Goal: Contribute content: Add original content to the website for others to see

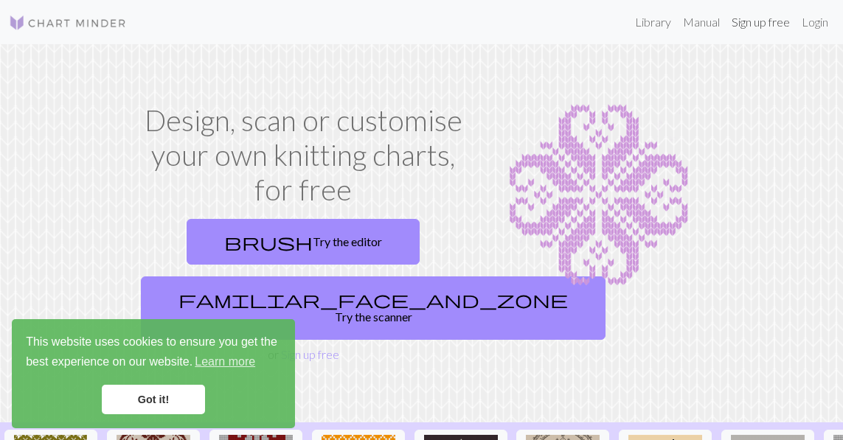
click at [760, 24] on link "Sign up free" at bounding box center [761, 22] width 70 height 30
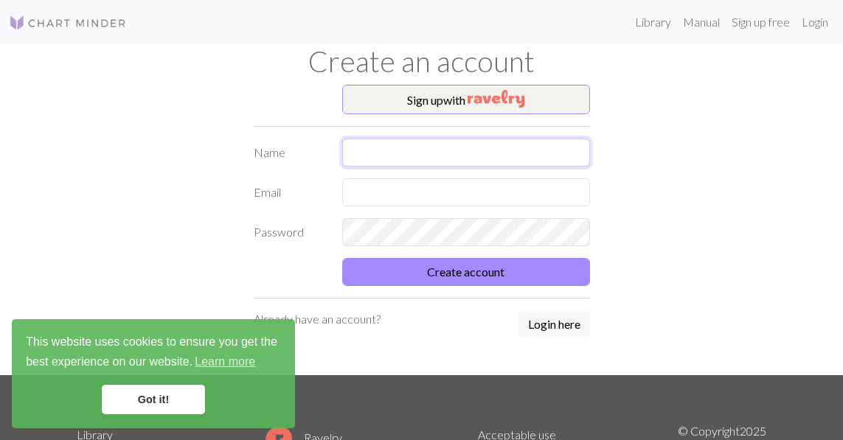
click at [490, 159] on input "text" at bounding box center [466, 153] width 248 height 28
type input "Clarion [PERSON_NAME]"
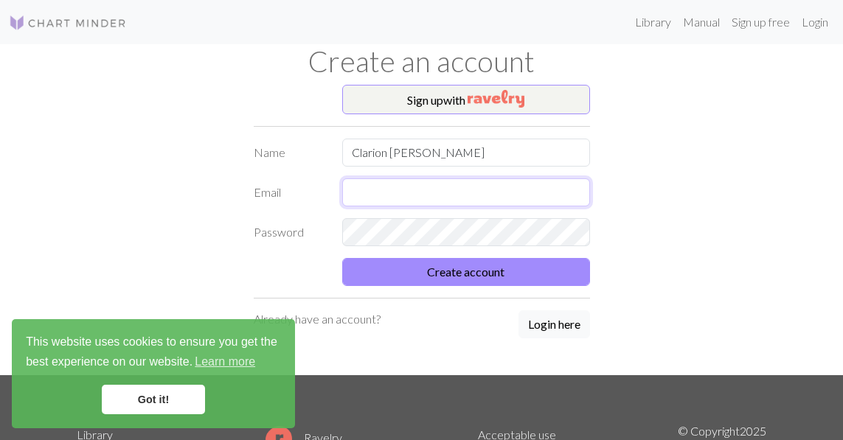
click at [460, 191] on input "text" at bounding box center [466, 192] width 248 height 28
type input "[EMAIL_ADDRESS][DOMAIN_NAME]"
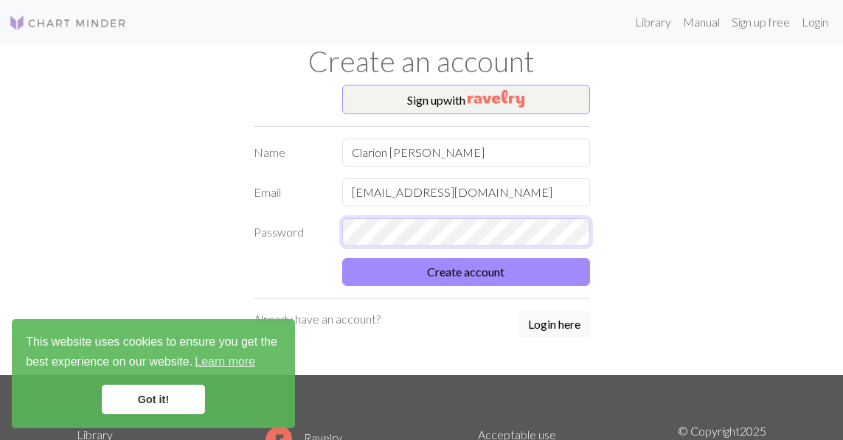
click at [342, 258] on button "Create account" at bounding box center [466, 272] width 248 height 28
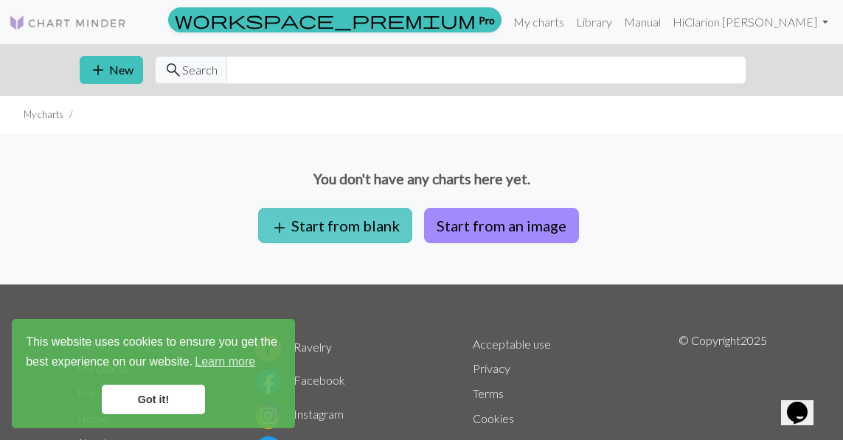
click at [381, 225] on button "add Start from blank" at bounding box center [335, 225] width 154 height 35
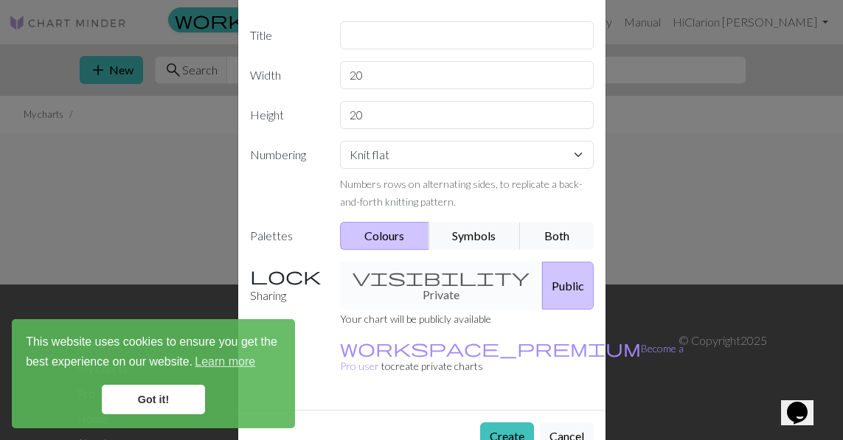
scroll to position [142, 0]
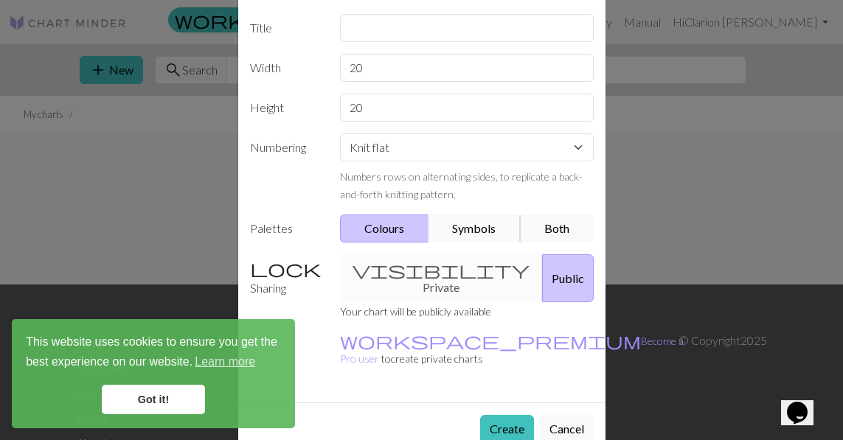
click at [471, 229] on button "Symbols" at bounding box center [475, 229] width 93 height 28
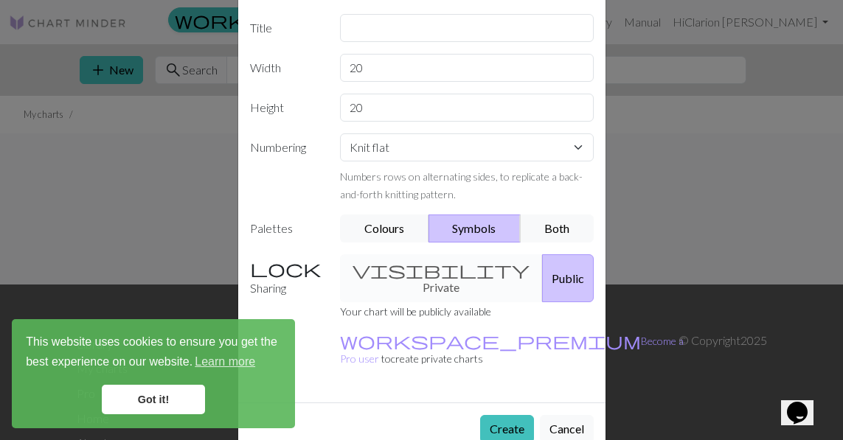
click at [445, 268] on div "visibility Private Public" at bounding box center [466, 278] width 271 height 48
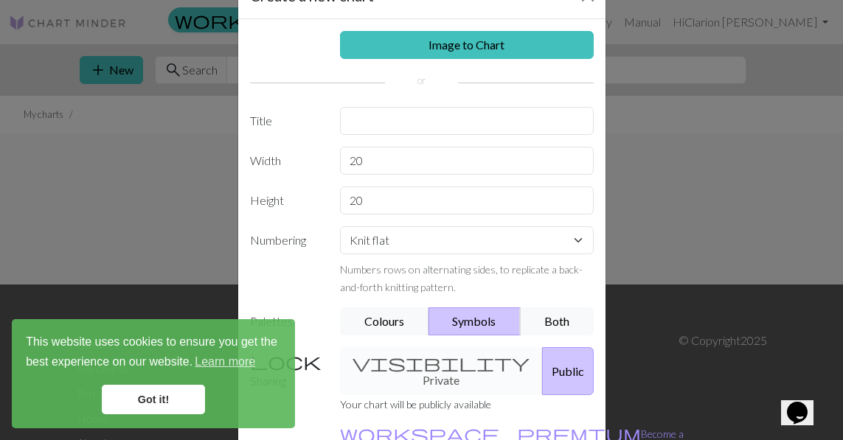
scroll to position [44, 0]
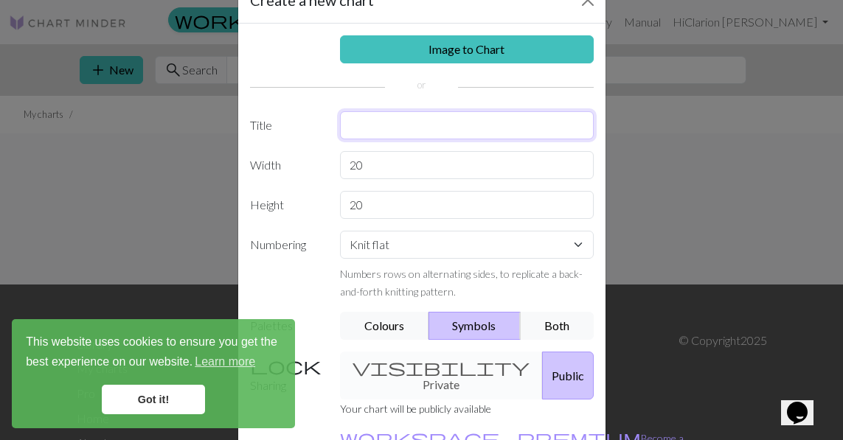
click at [415, 129] on input "text" at bounding box center [467, 125] width 254 height 28
type input "diamonds"
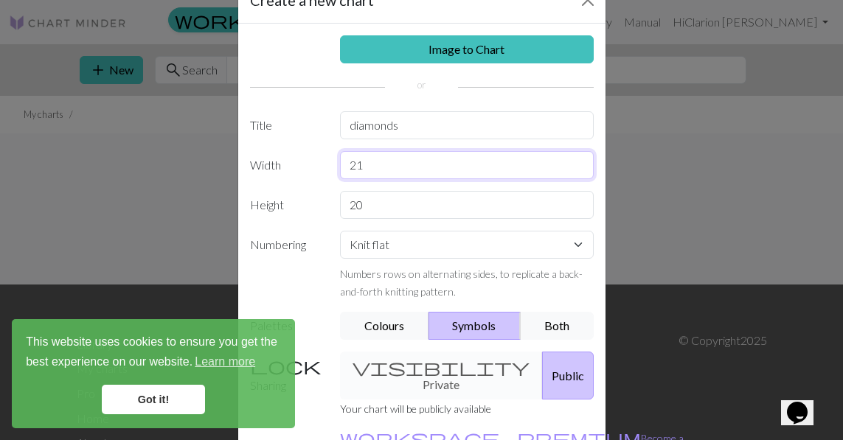
type input "21"
click at [530, 217] on input "20" at bounding box center [467, 205] width 254 height 28
type input "2"
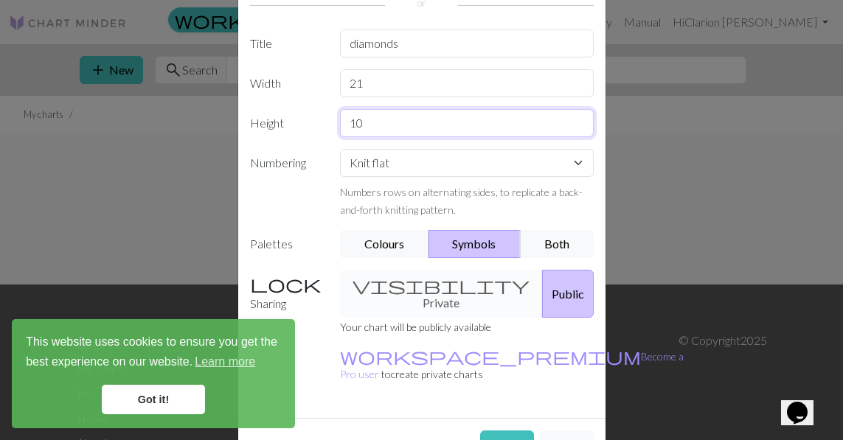
scroll to position [142, 0]
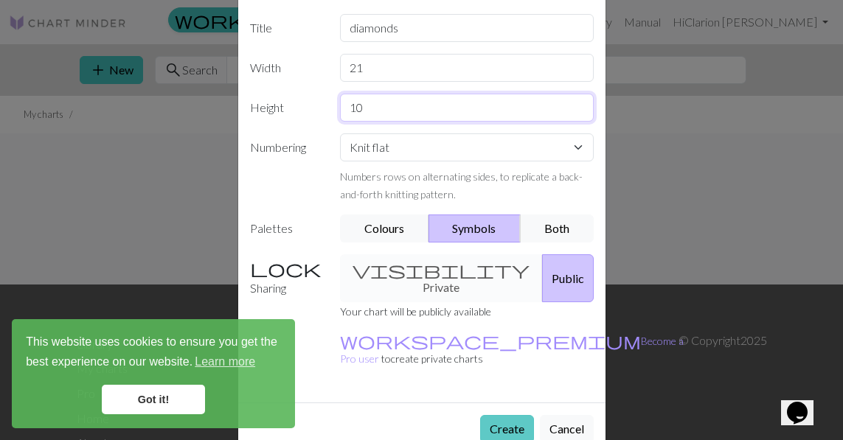
type input "10"
click at [516, 415] on button "Create" at bounding box center [507, 429] width 54 height 28
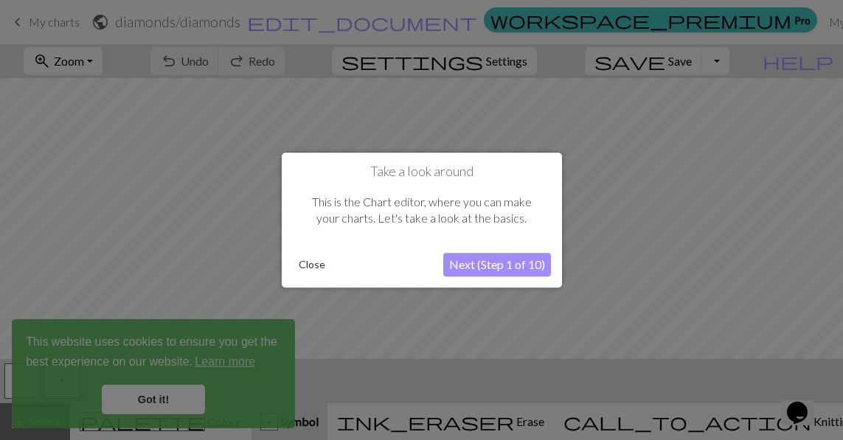
click at [316, 268] on button "Close" at bounding box center [312, 265] width 38 height 22
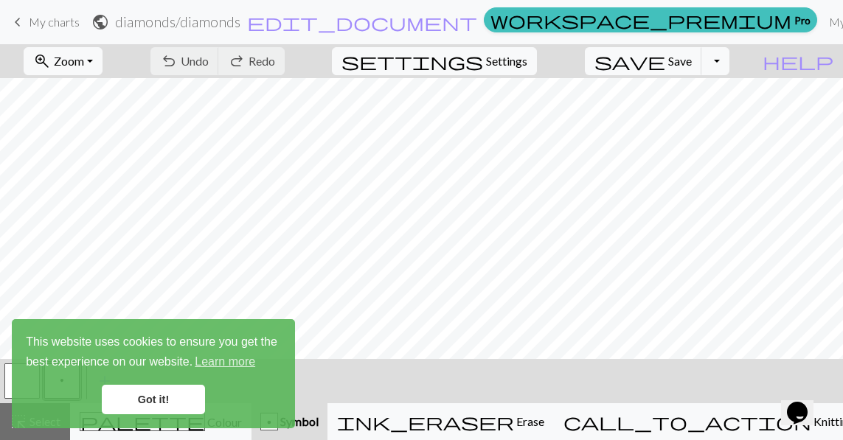
click at [153, 399] on link "Got it!" at bounding box center [153, 400] width 103 height 30
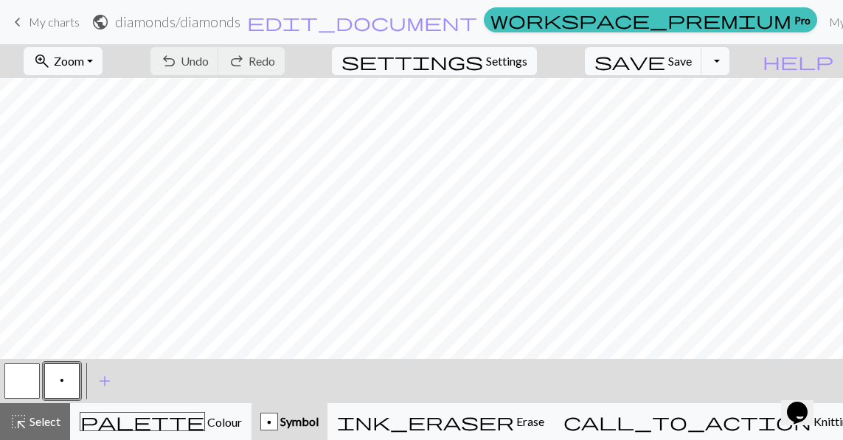
click at [277, 423] on div "p" at bounding box center [269, 423] width 16 height 18
click at [32, 381] on button "button" at bounding box center [21, 381] width 35 height 35
click at [63, 375] on span "p" at bounding box center [62, 381] width 4 height 12
click at [30, 380] on button "button" at bounding box center [21, 381] width 35 height 35
click at [103, 375] on span "add" at bounding box center [105, 381] width 18 height 21
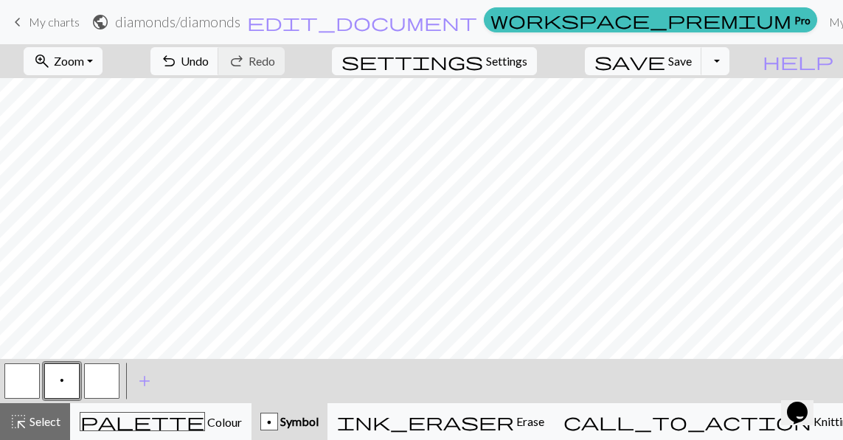
click at [17, 373] on button "button" at bounding box center [21, 381] width 35 height 35
click at [93, 371] on button "button" at bounding box center [101, 381] width 35 height 35
click at [521, 63] on span "Settings" at bounding box center [506, 61] width 41 height 18
select select "aran"
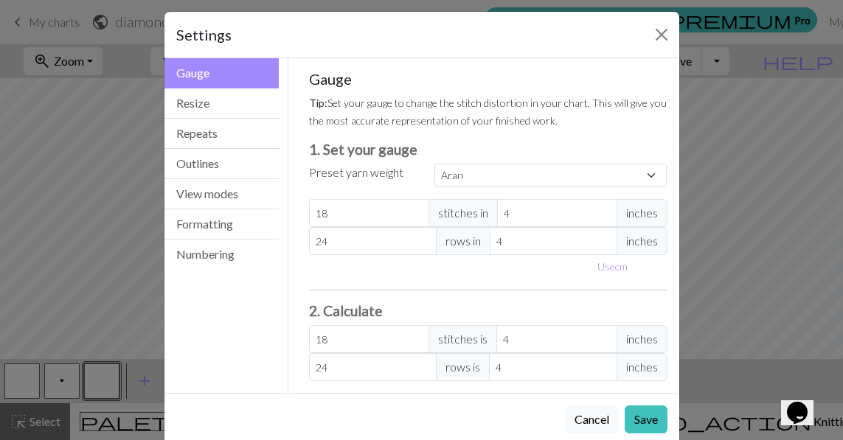
scroll to position [7, 0]
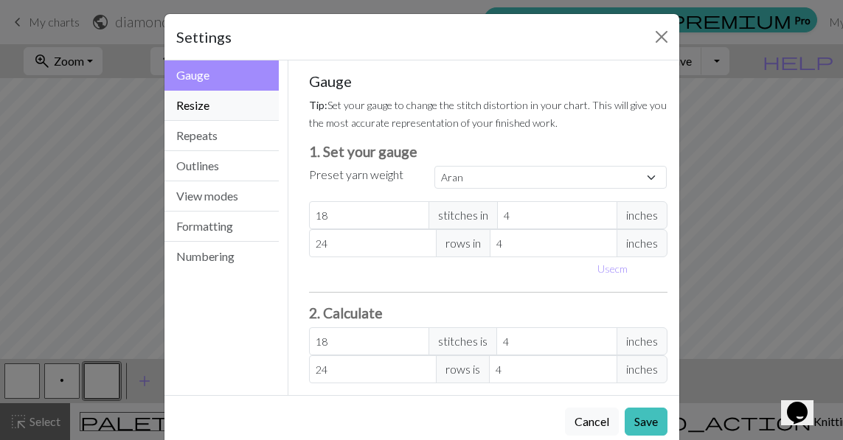
click at [220, 104] on button "Resize" at bounding box center [221, 106] width 115 height 30
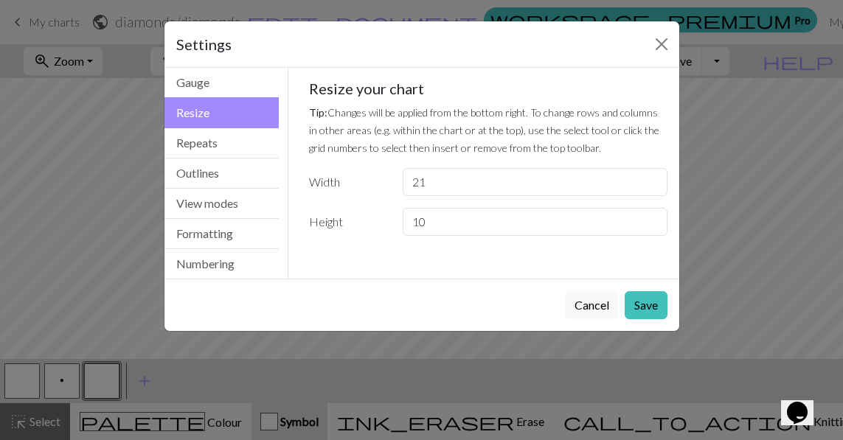
scroll to position [0, 0]
click at [649, 217] on input "11" at bounding box center [535, 222] width 264 height 28
click at [649, 217] on input "12" at bounding box center [535, 222] width 264 height 28
type input "13"
click at [649, 217] on input "13" at bounding box center [535, 222] width 264 height 28
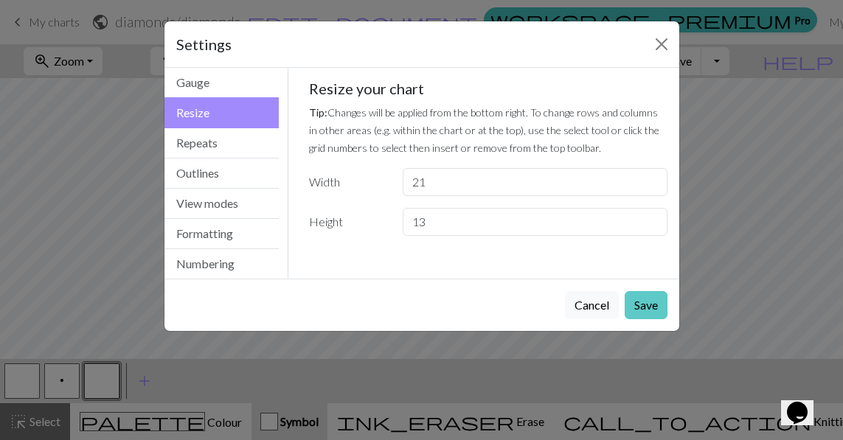
click at [649, 298] on button "Save" at bounding box center [646, 305] width 43 height 28
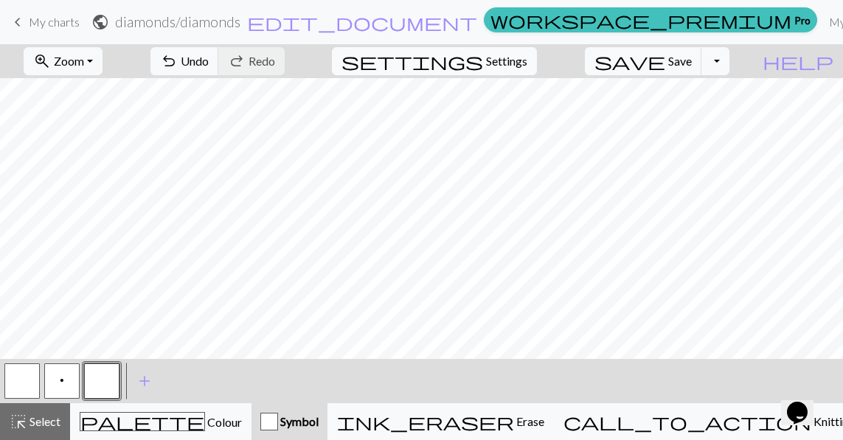
click at [516, 60] on span "Settings" at bounding box center [506, 61] width 41 height 18
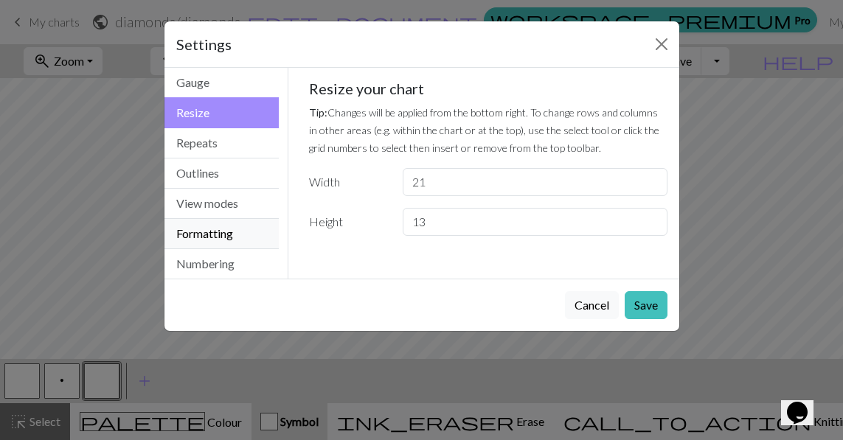
click at [215, 235] on button "Formatting" at bounding box center [221, 234] width 115 height 30
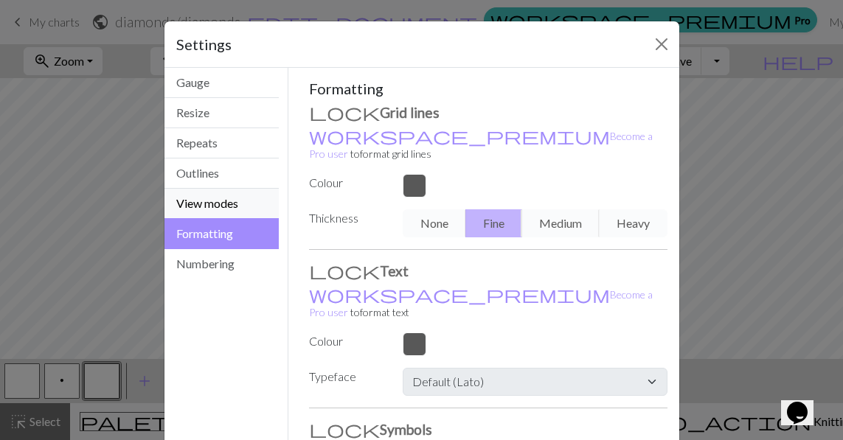
click at [223, 204] on button "View modes" at bounding box center [221, 204] width 115 height 30
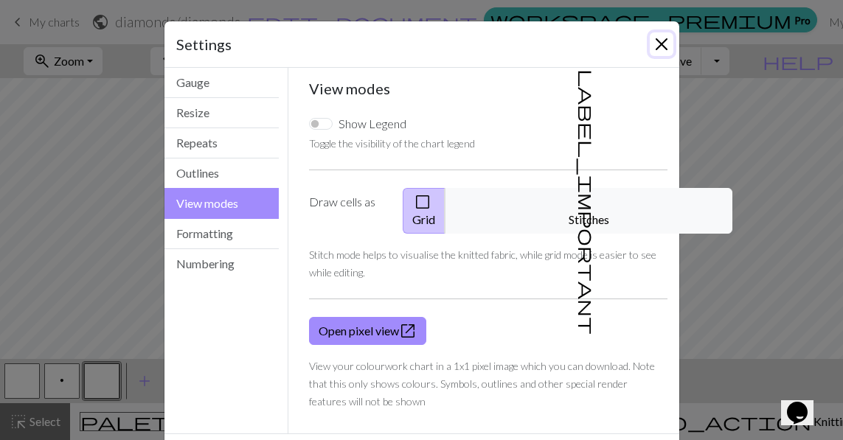
click at [668, 42] on button "Close" at bounding box center [662, 44] width 24 height 24
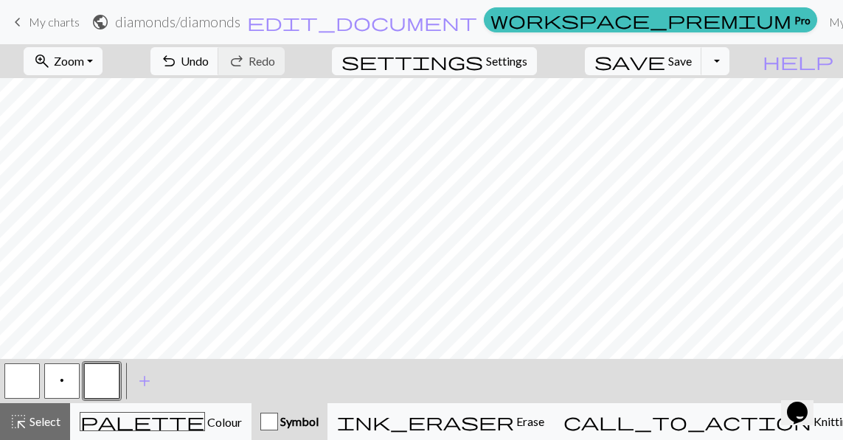
click at [63, 377] on span "p" at bounding box center [62, 381] width 4 height 12
click at [102, 376] on button "button" at bounding box center [101, 381] width 35 height 35
click at [63, 375] on span "p" at bounding box center [62, 381] width 4 height 12
click at [105, 377] on button "button" at bounding box center [101, 381] width 35 height 35
click at [70, 383] on button "p" at bounding box center [61, 381] width 35 height 35
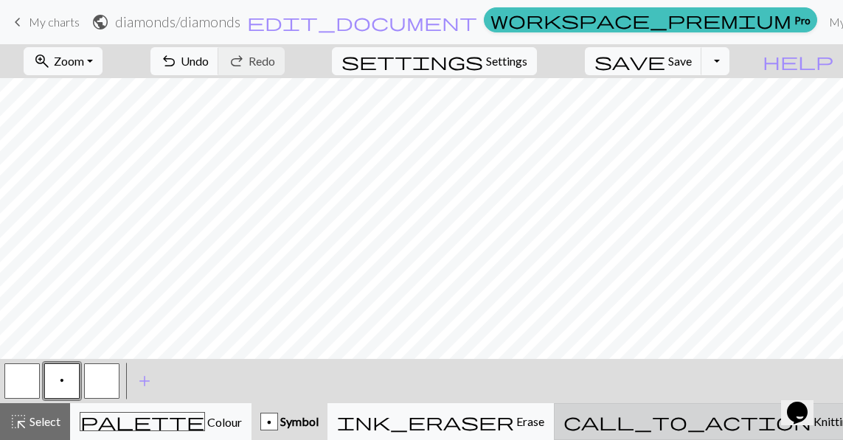
click at [811, 426] on span "Knitting mode" at bounding box center [848, 422] width 74 height 14
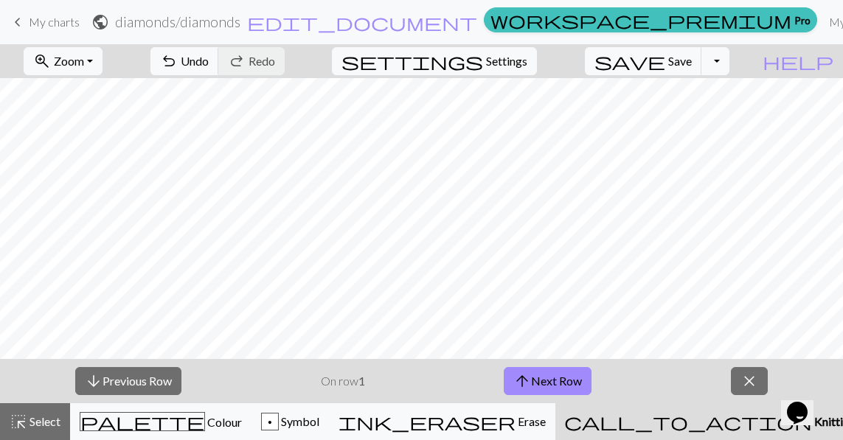
click at [812, 426] on span "Knitting mode" at bounding box center [849, 422] width 74 height 14
click at [278, 425] on div "p" at bounding box center [270, 423] width 16 height 18
